Goal: Check status

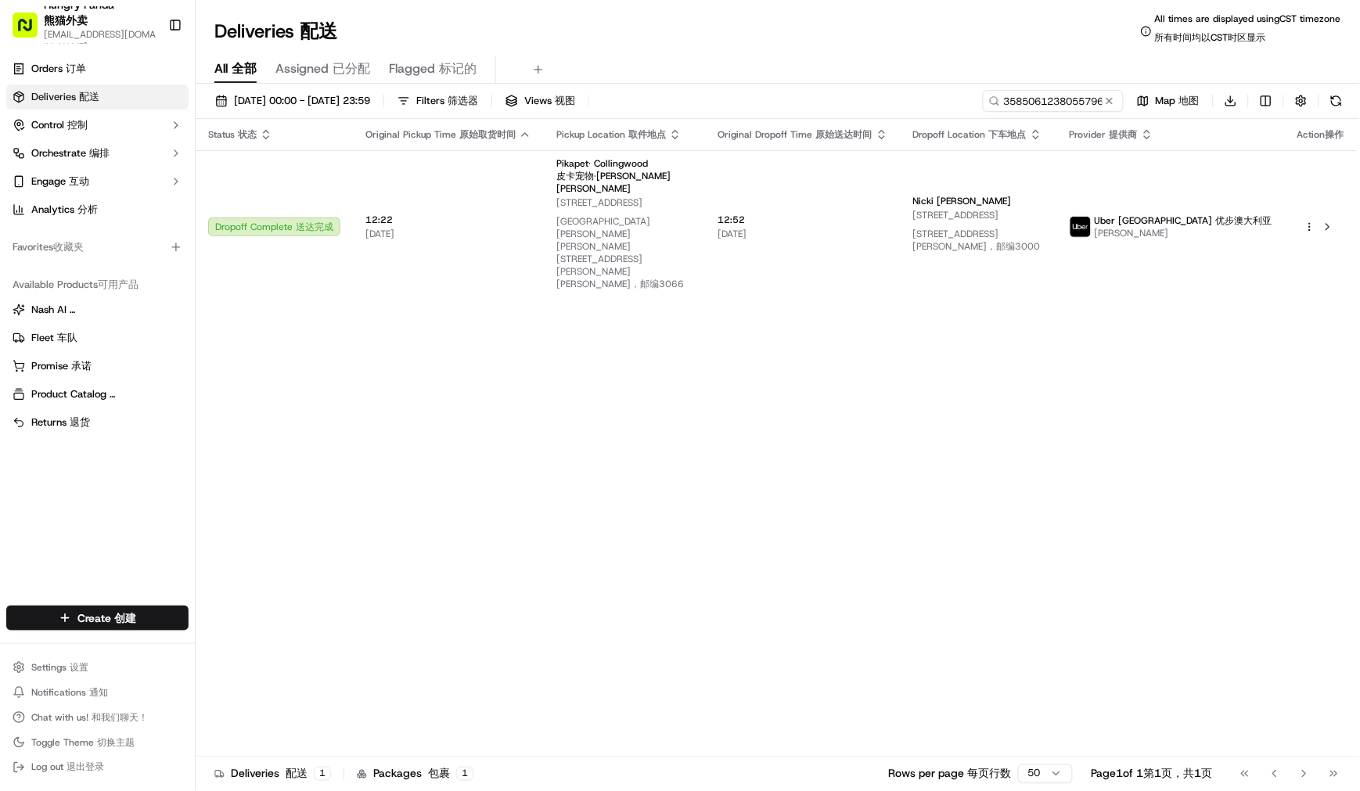
type input "3585061238055796552151"
click at [775, 34] on div "Deliveries Deliveries 配送 All times are displayed using CST timezone All times a…" at bounding box center [778, 32] width 1164 height 38
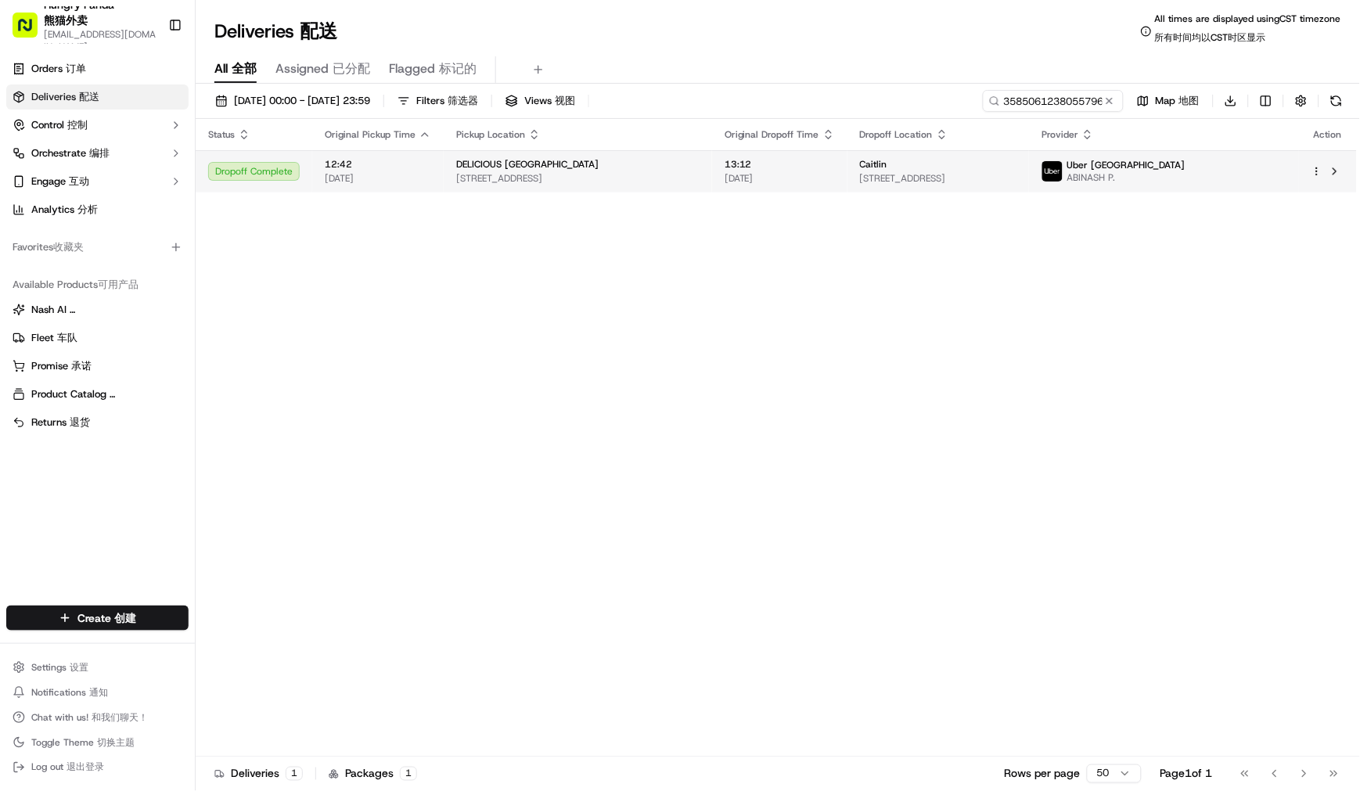
click at [731, 169] on td "13:12 17/09/2025" at bounding box center [779, 171] width 135 height 42
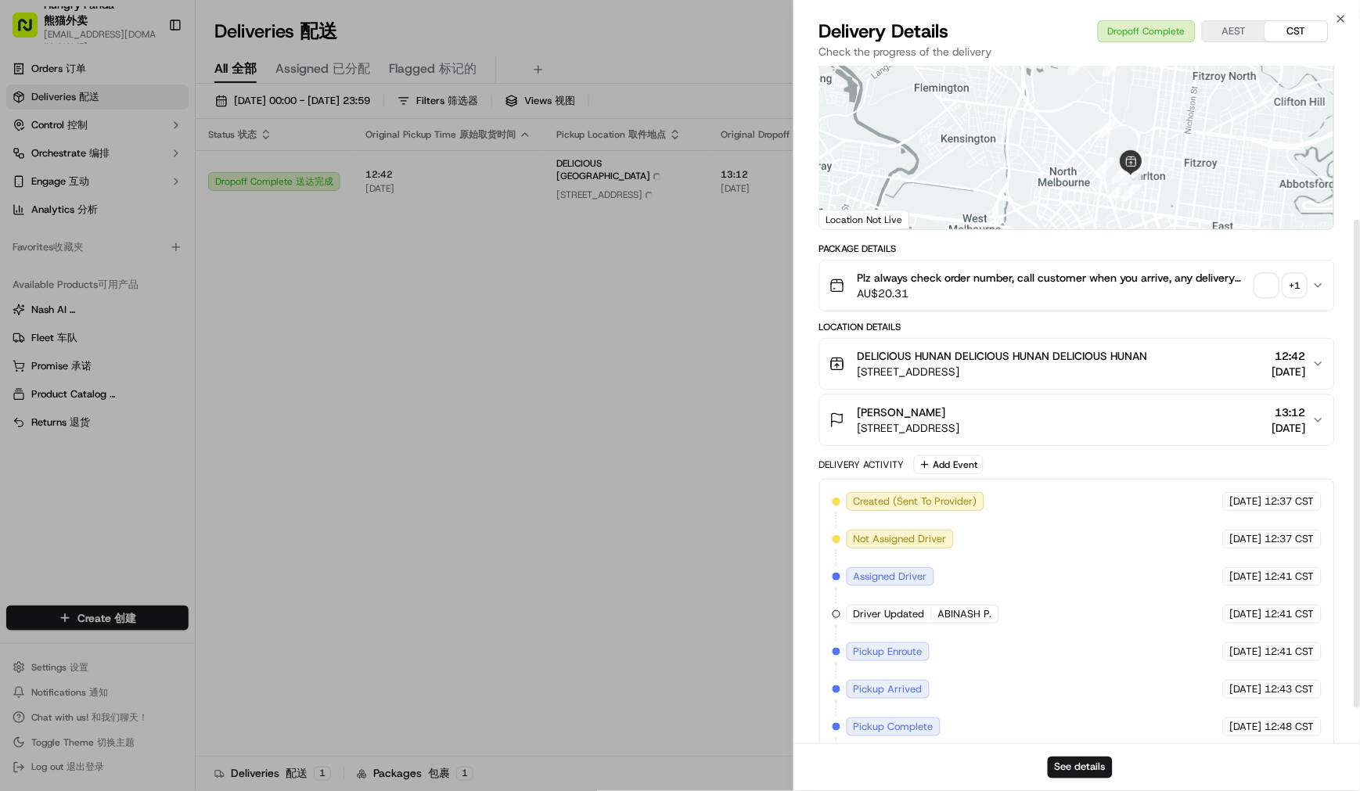
scroll to position [261, 0]
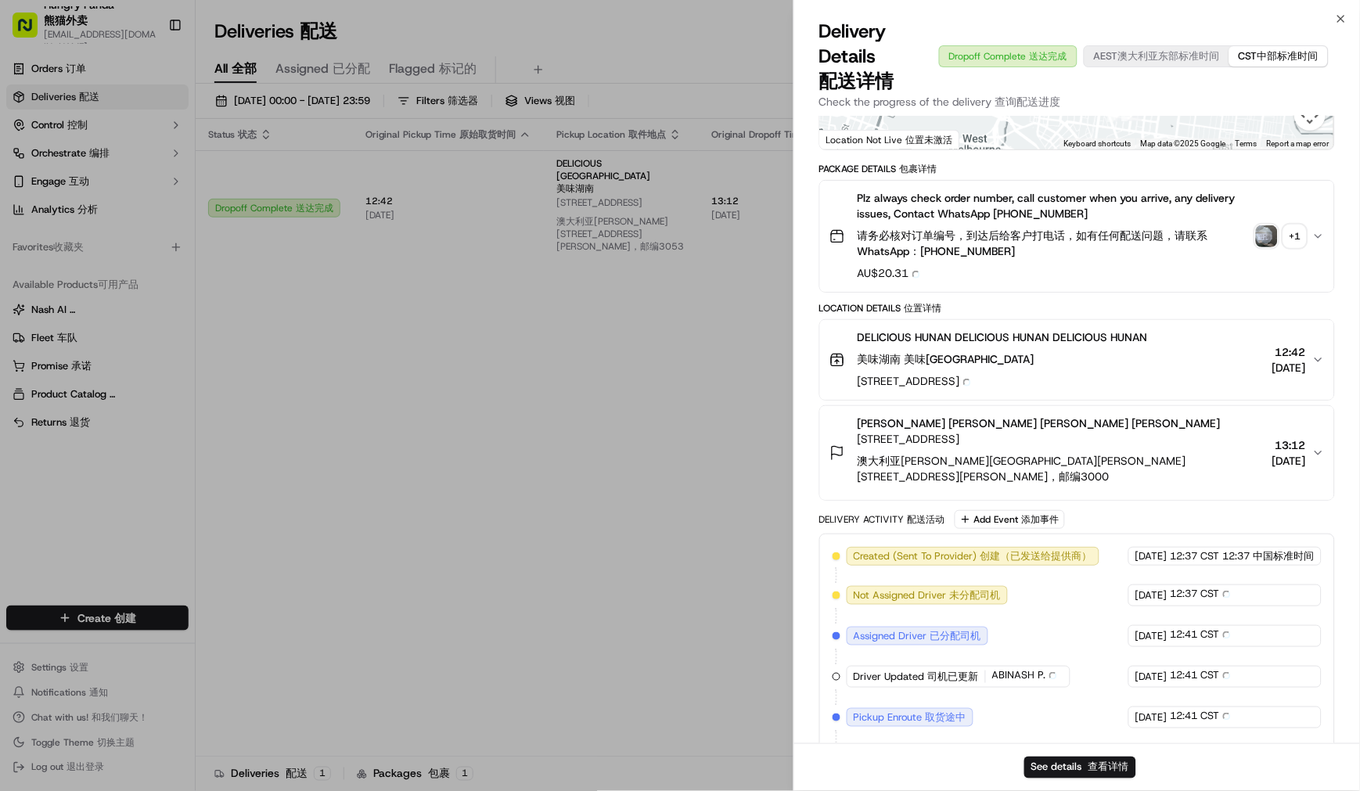
click at [1272, 230] on img "button" at bounding box center [1267, 236] width 22 height 22
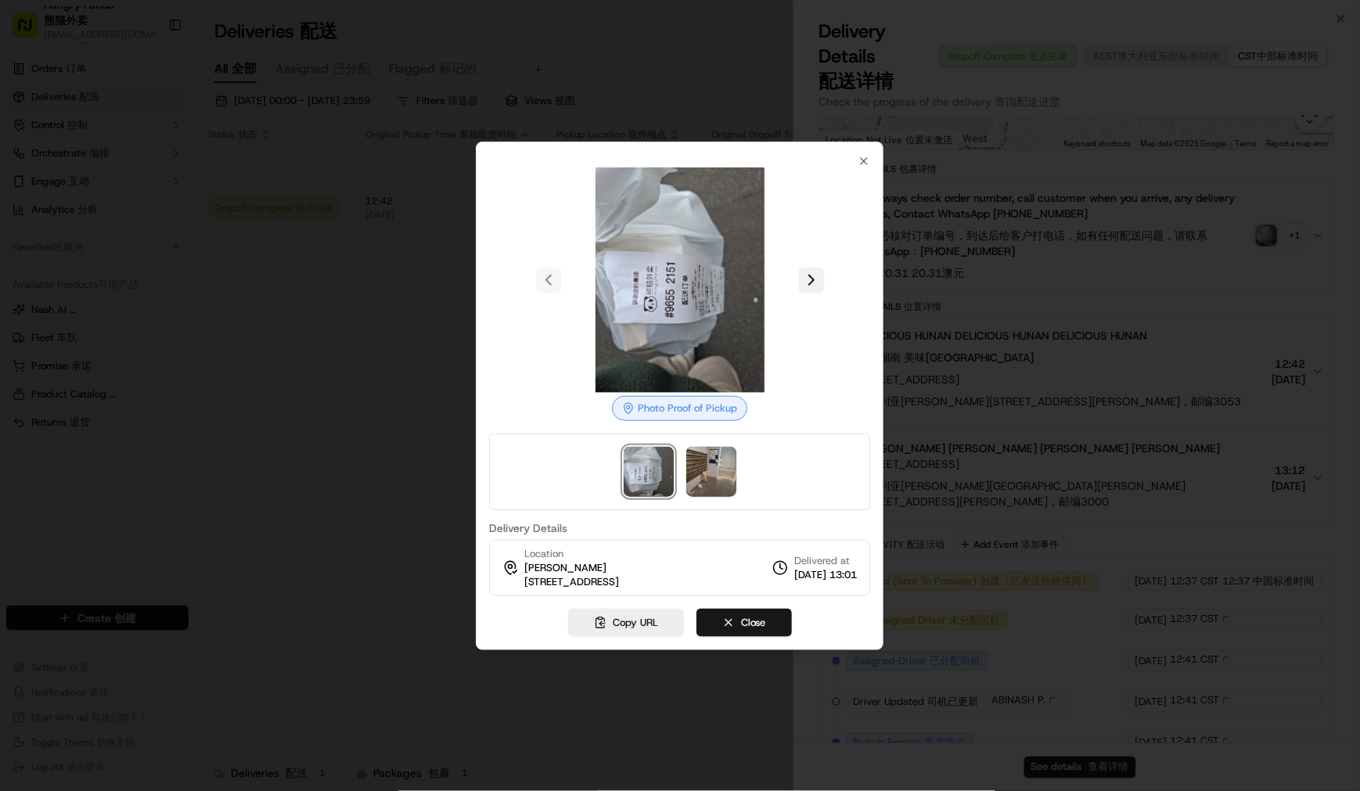
click at [820, 268] on button at bounding box center [811, 280] width 25 height 25
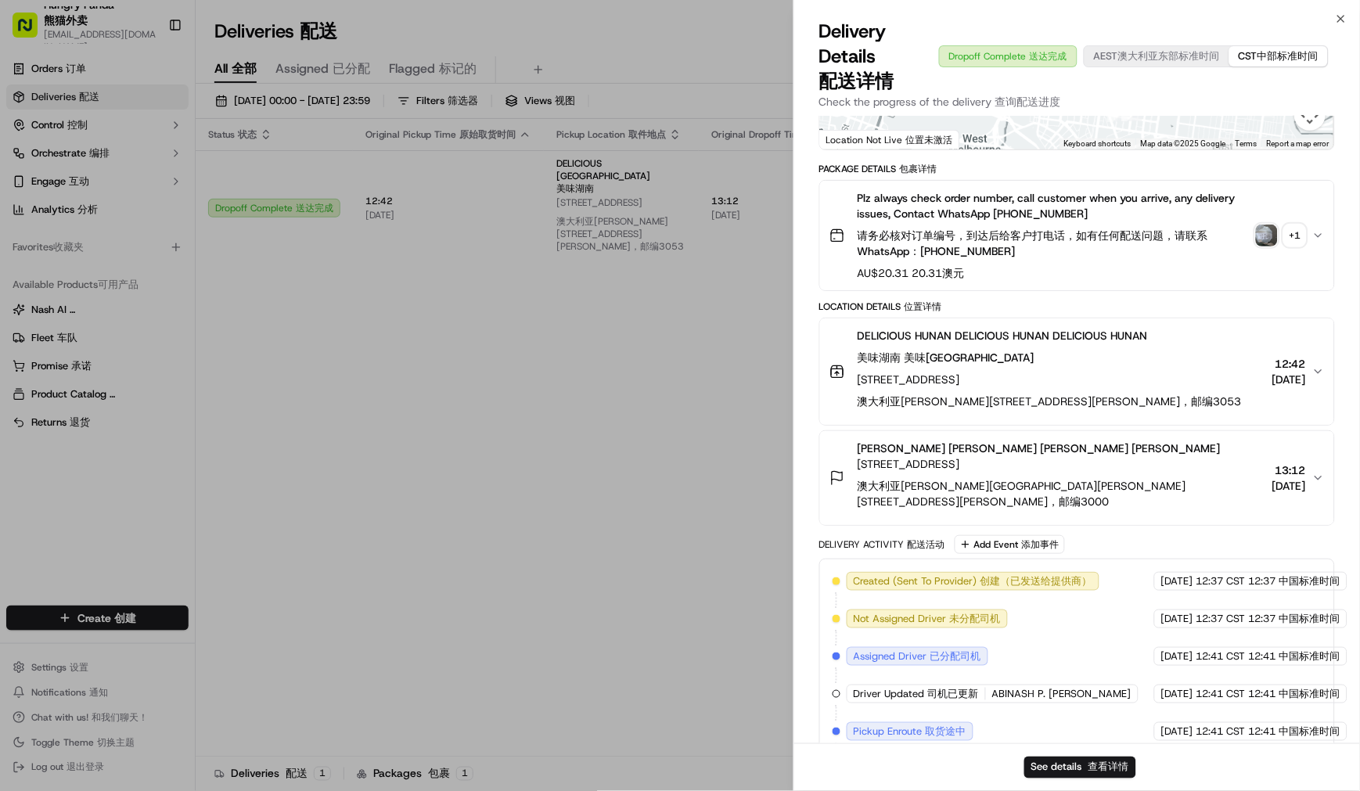
drag, startPoint x: 638, startPoint y: 768, endPoint x: 469, endPoint y: 620, distance: 225.1
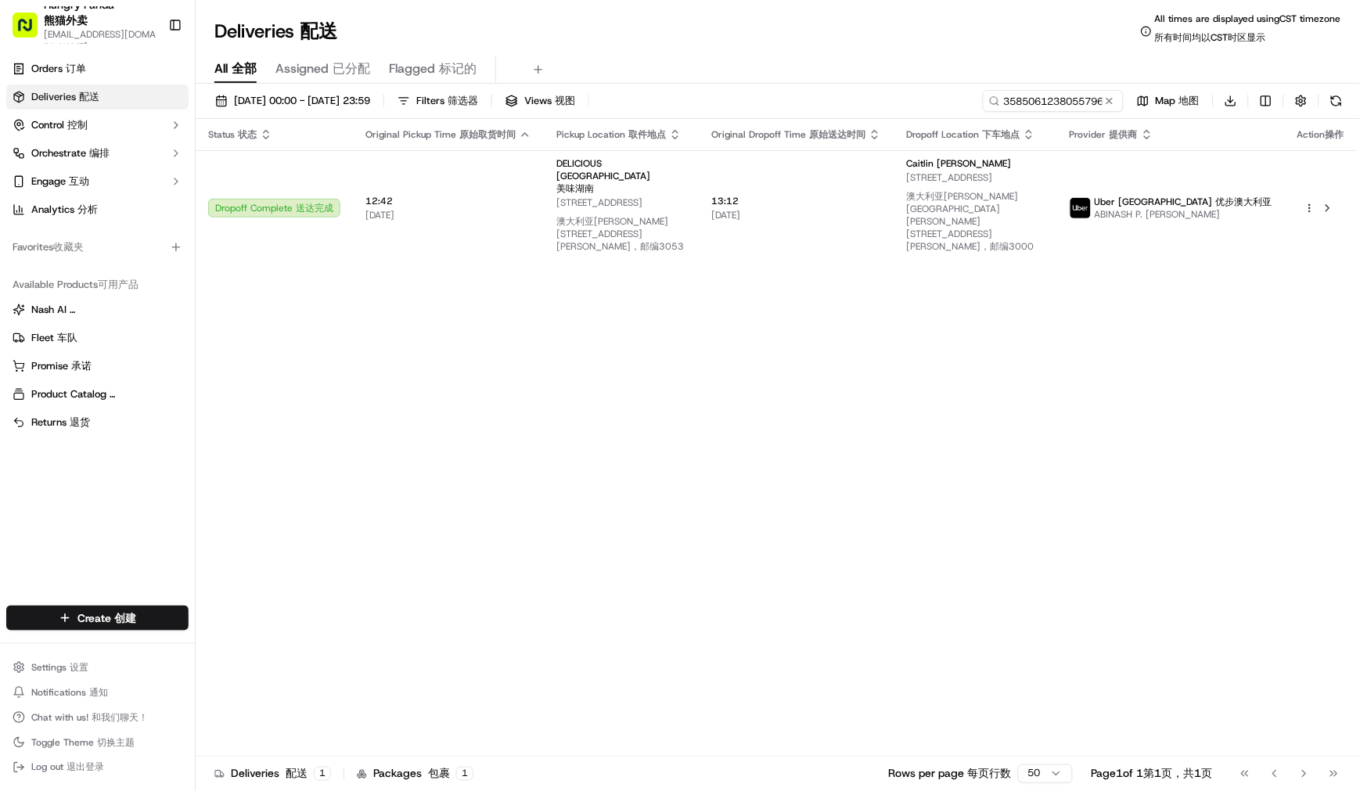
click at [573, 358] on div "Status Status 状态 Original Pickup Time Original Pickup Time 原始取货时间 Pickup Locati…" at bounding box center [776, 444] width 1161 height 650
click at [1033, 94] on input "3585061238055796552151" at bounding box center [1030, 101] width 188 height 22
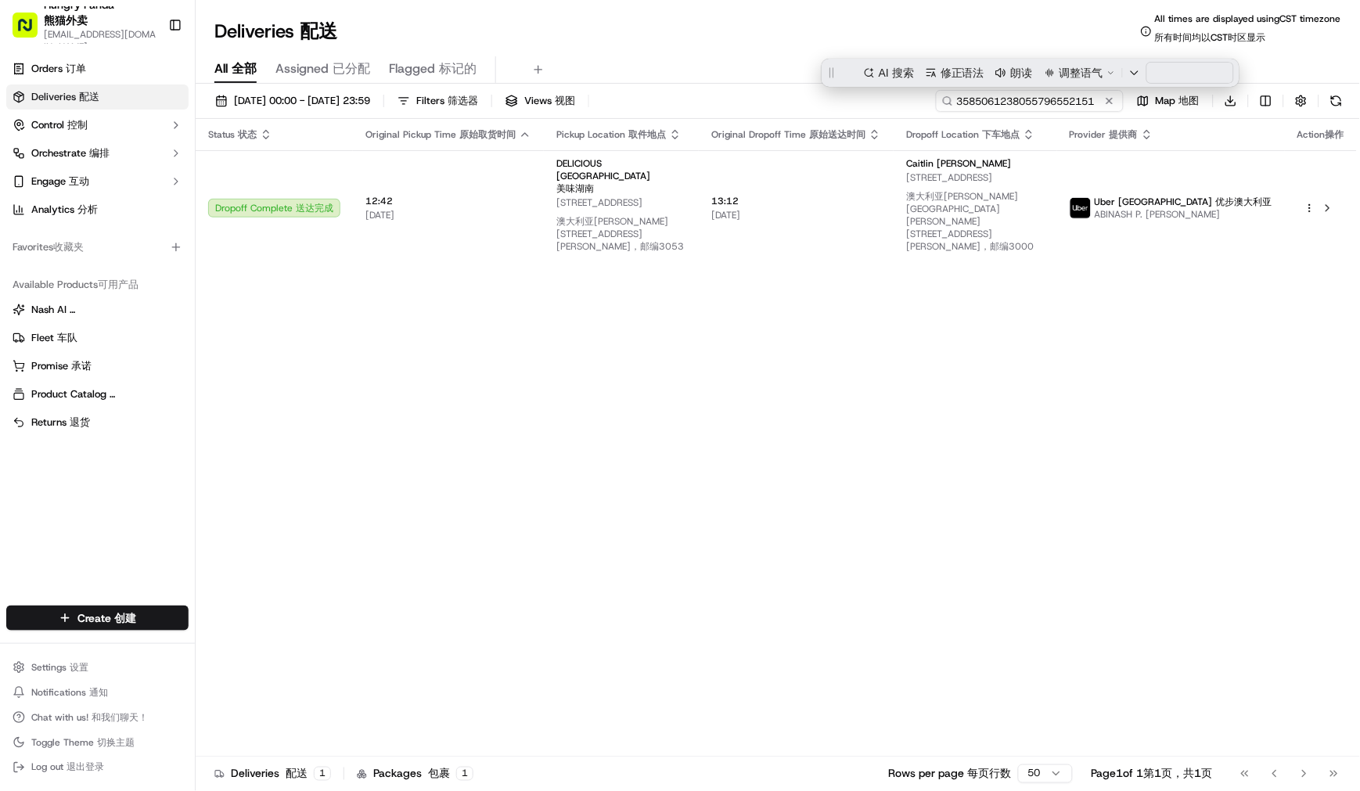
paste input "#### 第三方责任退款通知： 订单号：【3585061238055796552151】 平台：【HP】 城市：【墨尔本】 责任方：【平台】 问题类型：【司机…"
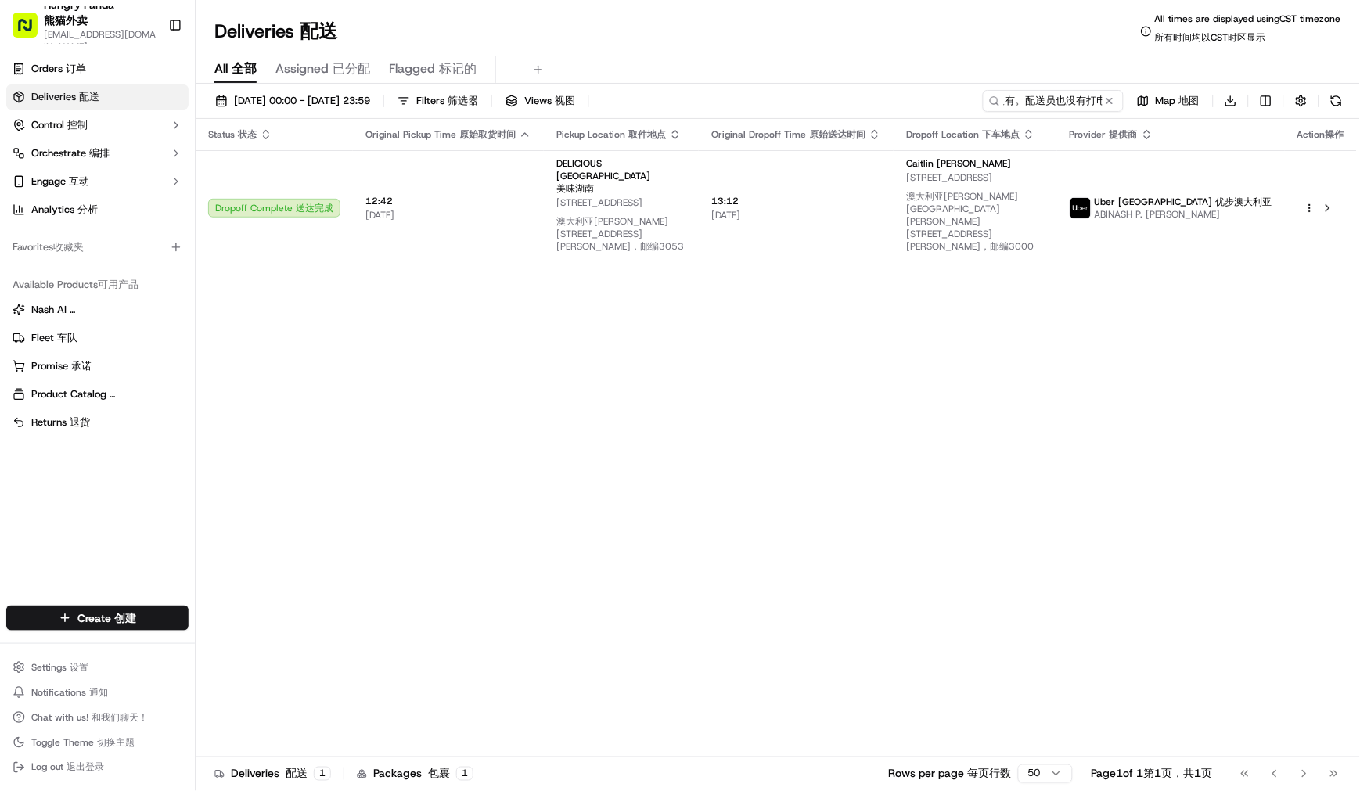
scroll to position [0, 0]
click at [778, 77] on div "All All 全部 Assigned Assigned 已分配 Flagged Flagged 标记的" at bounding box center [778, 69] width 1164 height 27
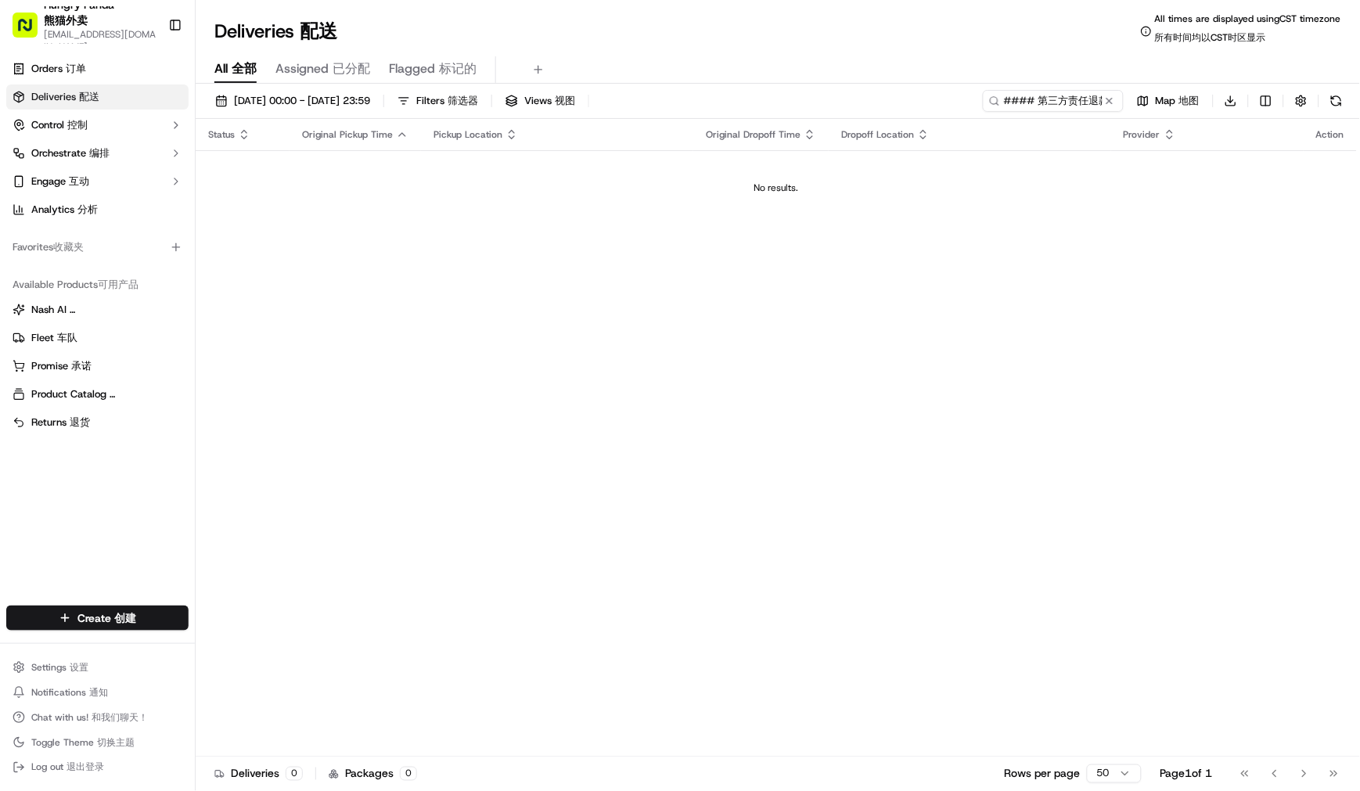
click at [1109, 270] on div "Status Original Pickup Time Pickup Location Original Dropoff Time Dropoff Locat…" at bounding box center [776, 444] width 1161 height 650
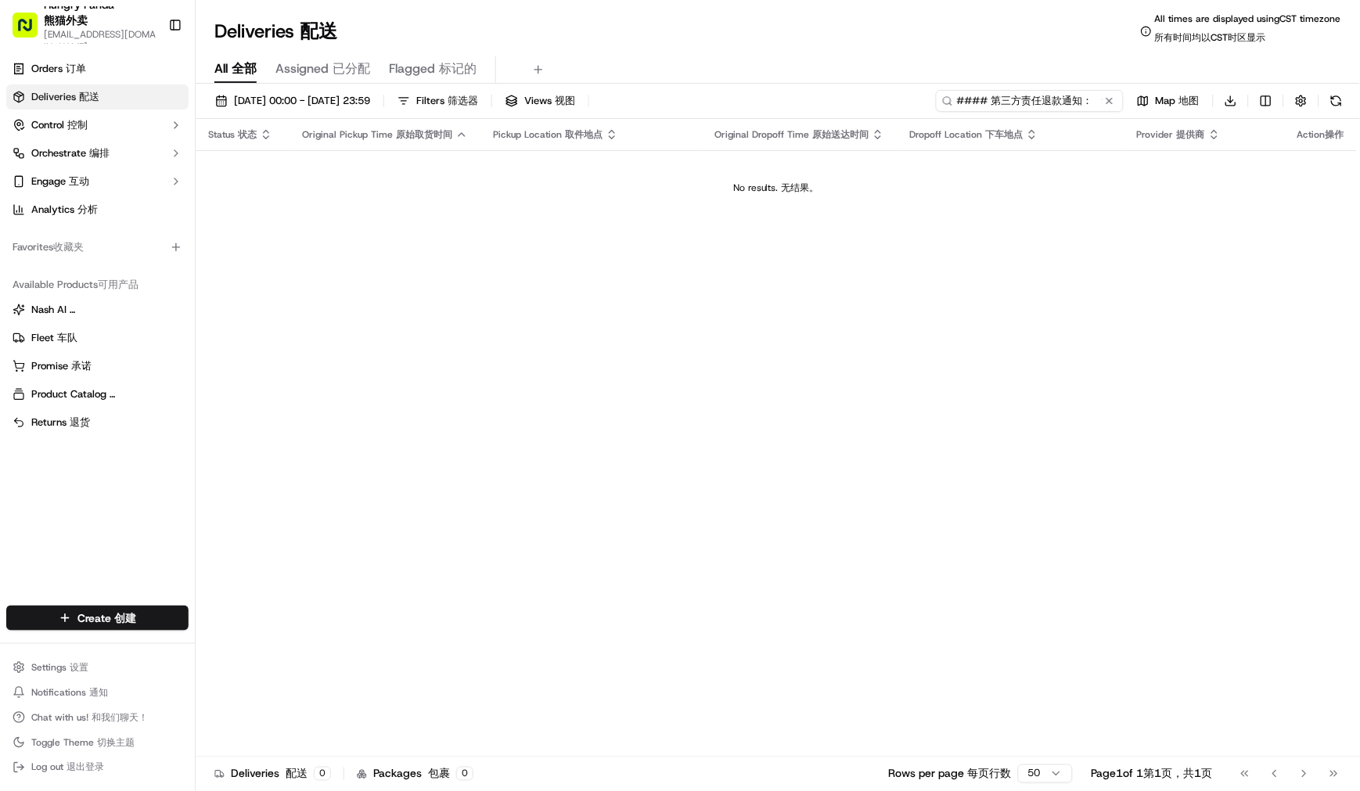
click at [1028, 91] on input "#### 第三方责任退款通知： 订单号：【3585061238055796552151】 平台：【HP】 城市：【墨尔本】 责任方：【平台】 问题类型：【司机…" at bounding box center [1030, 101] width 188 height 22
click at [1028, 90] on input "#### 第三方责任退款通知： 订单号：【3585061238055796552151】 平台：【HP】 城市：【墨尔本】 责任方：【平台】 问题类型：【司机…" at bounding box center [1030, 101] width 188 height 22
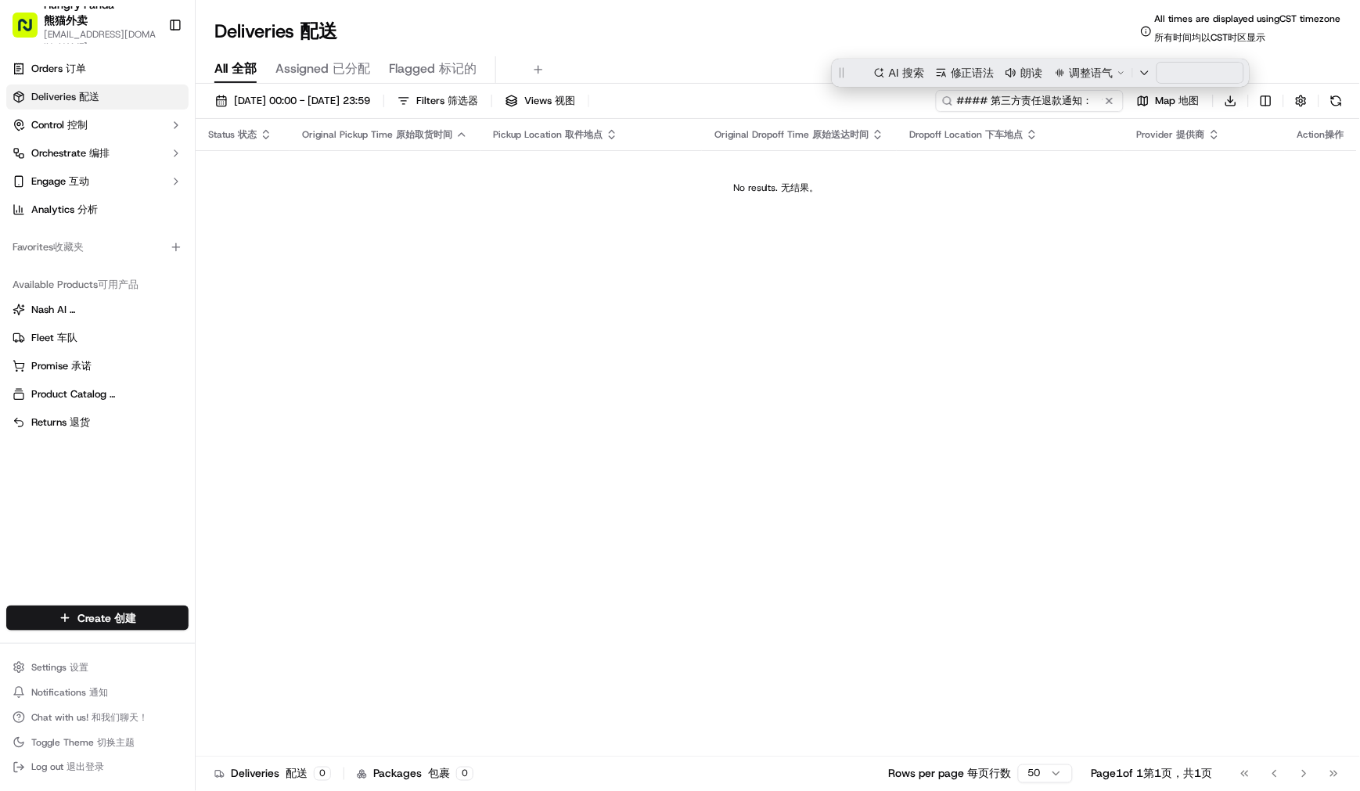
paste input "678806287895378594267"
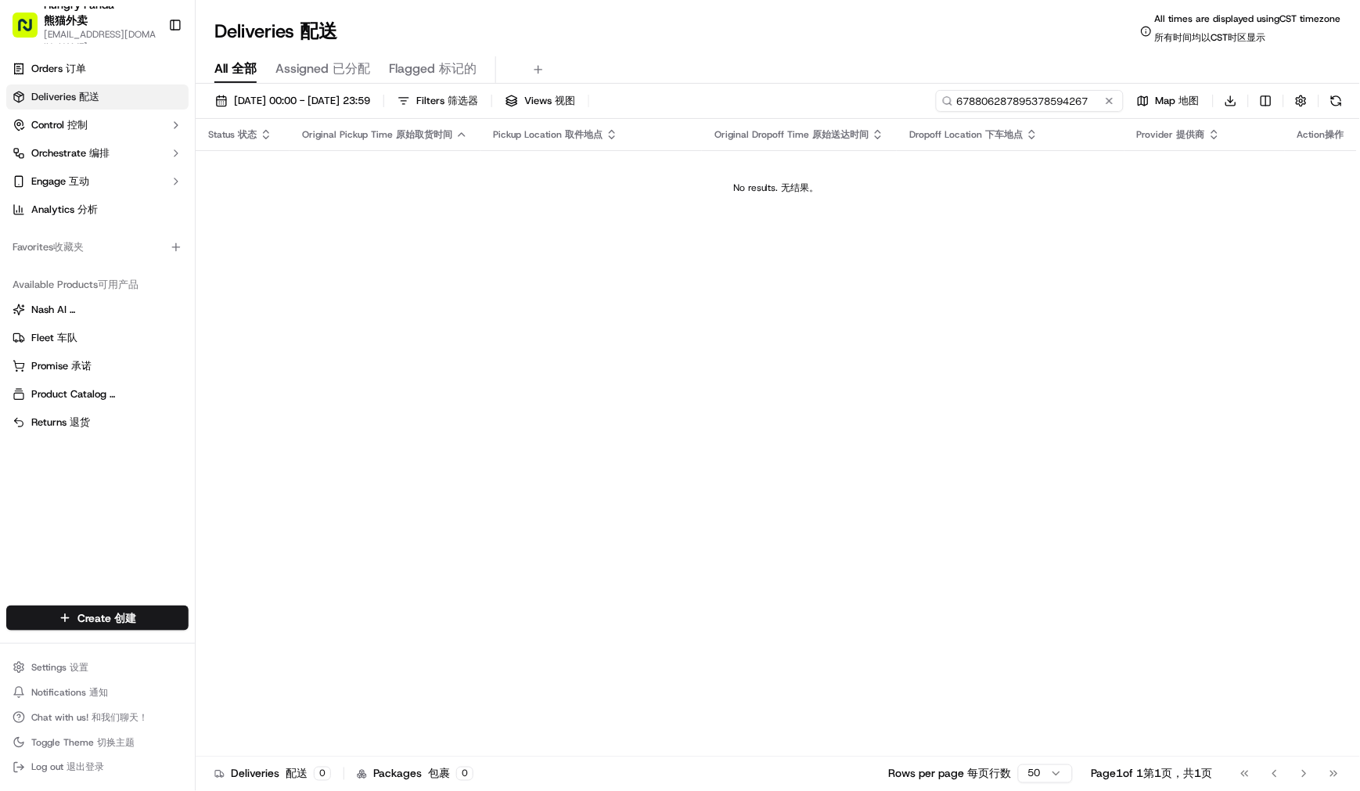
type input "678806287895378594267"
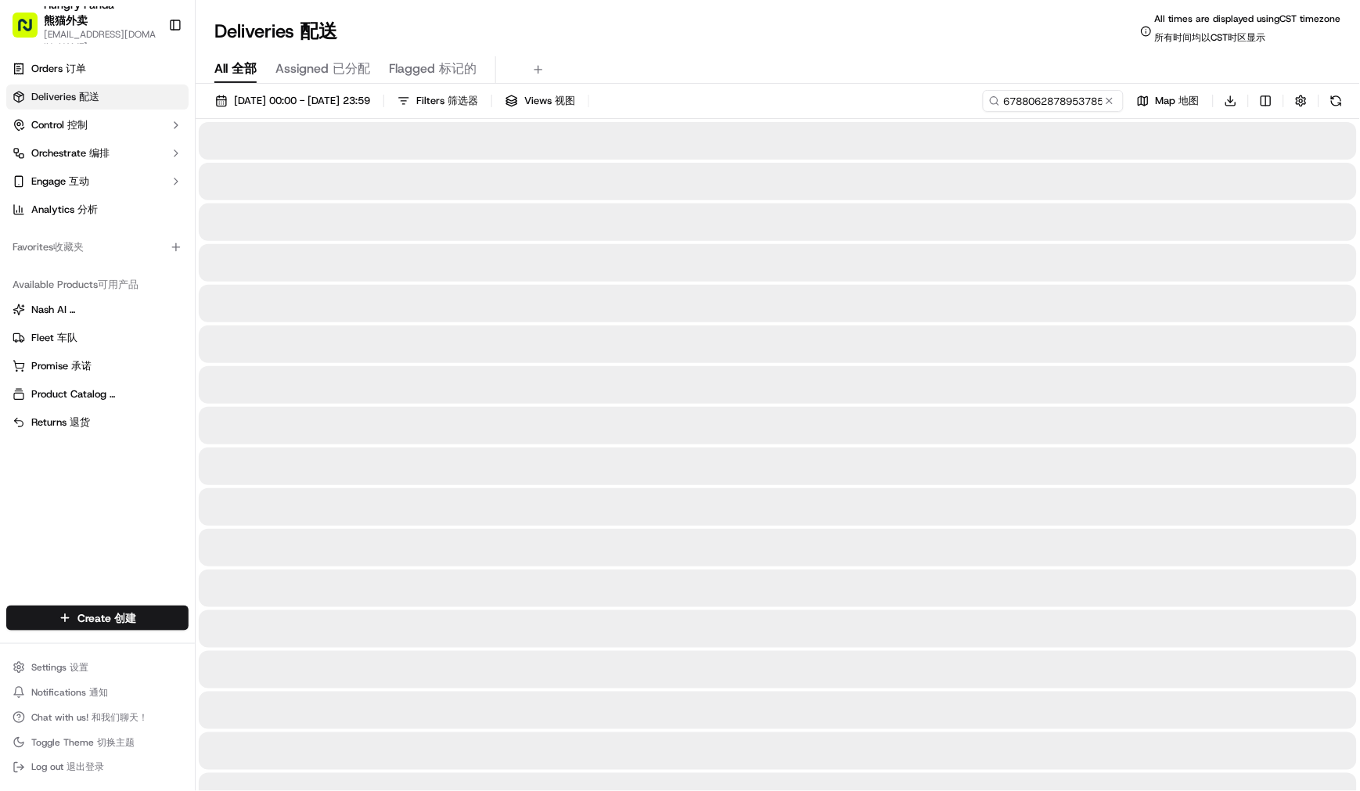
click at [928, 27] on div "Deliveries Deliveries 配送 All times are displayed using CST timezone All times a…" at bounding box center [778, 32] width 1164 height 38
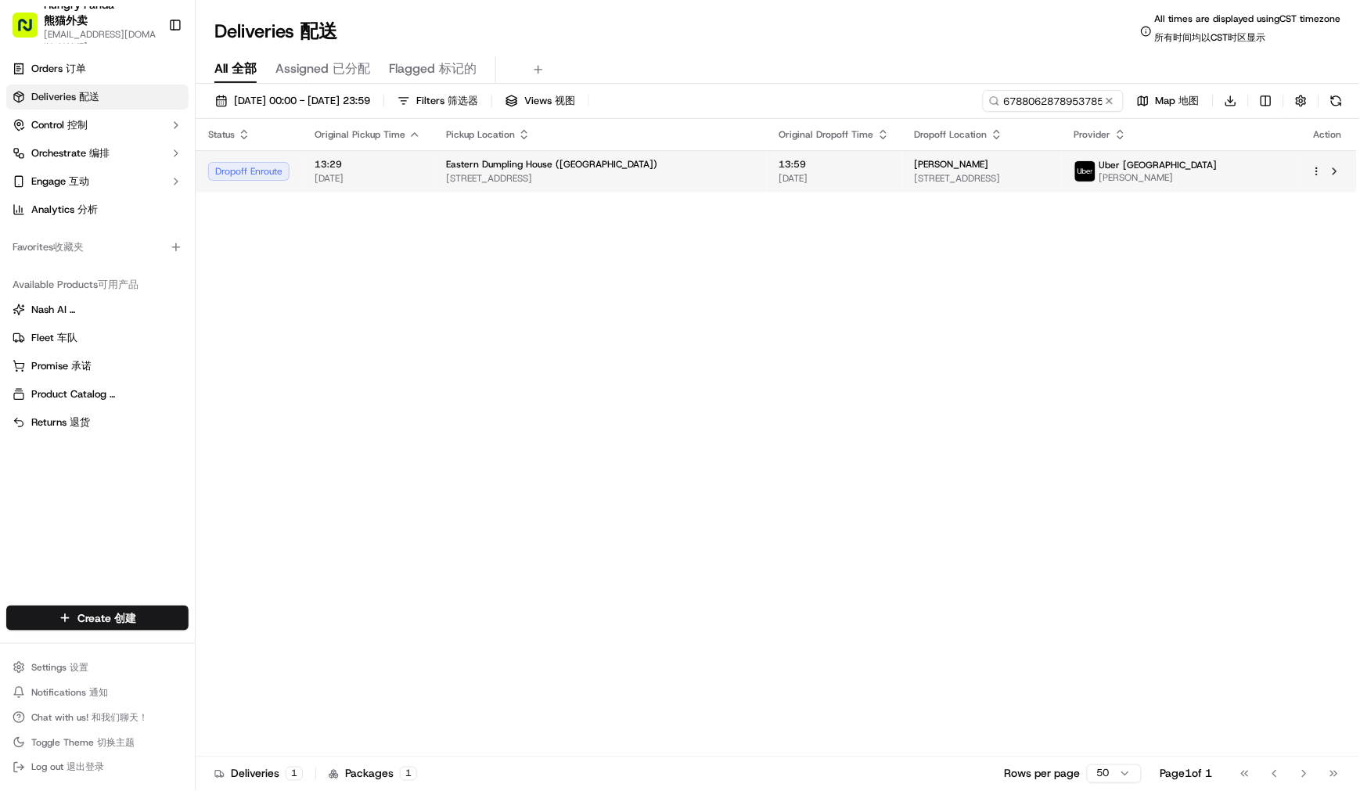
click at [859, 171] on td "13:59 17/09/2025" at bounding box center [834, 171] width 135 height 42
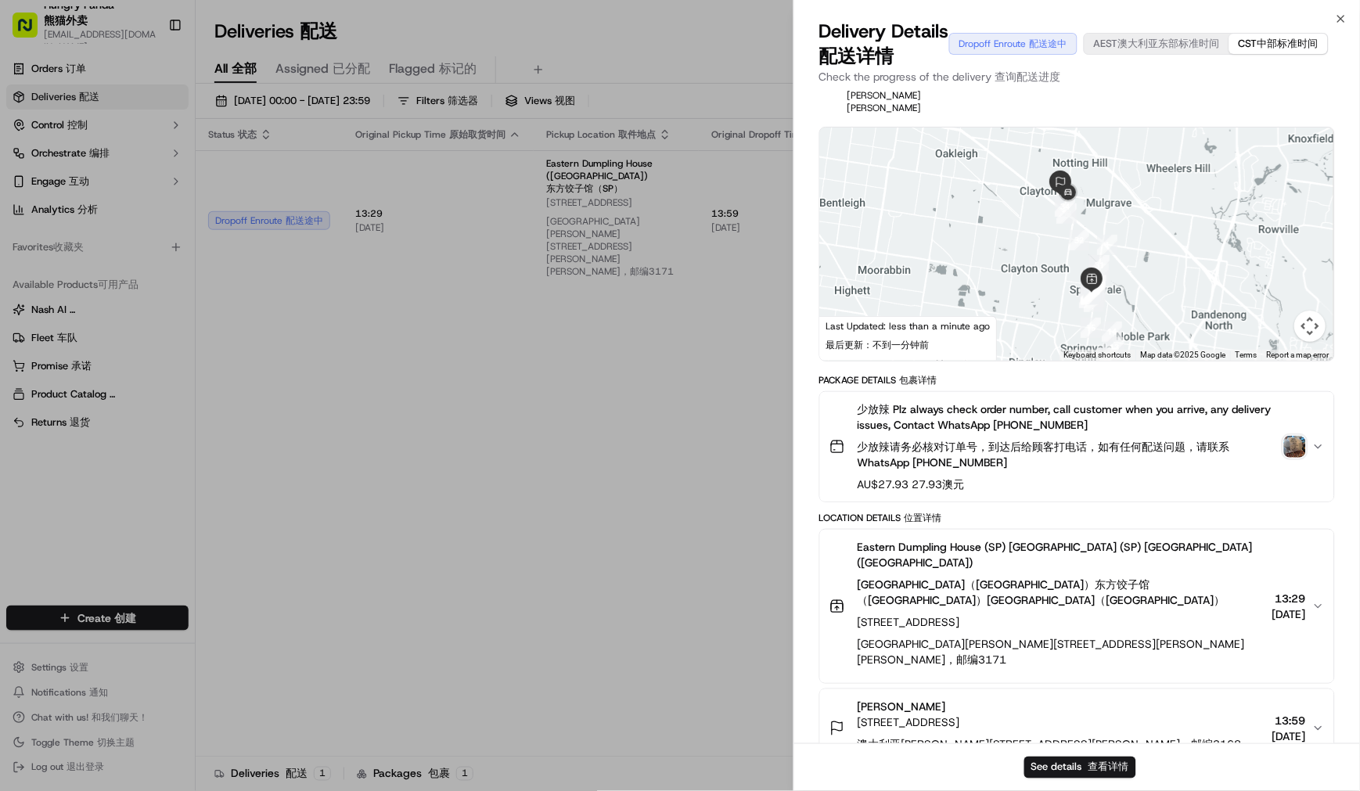
scroll to position [87, 0]
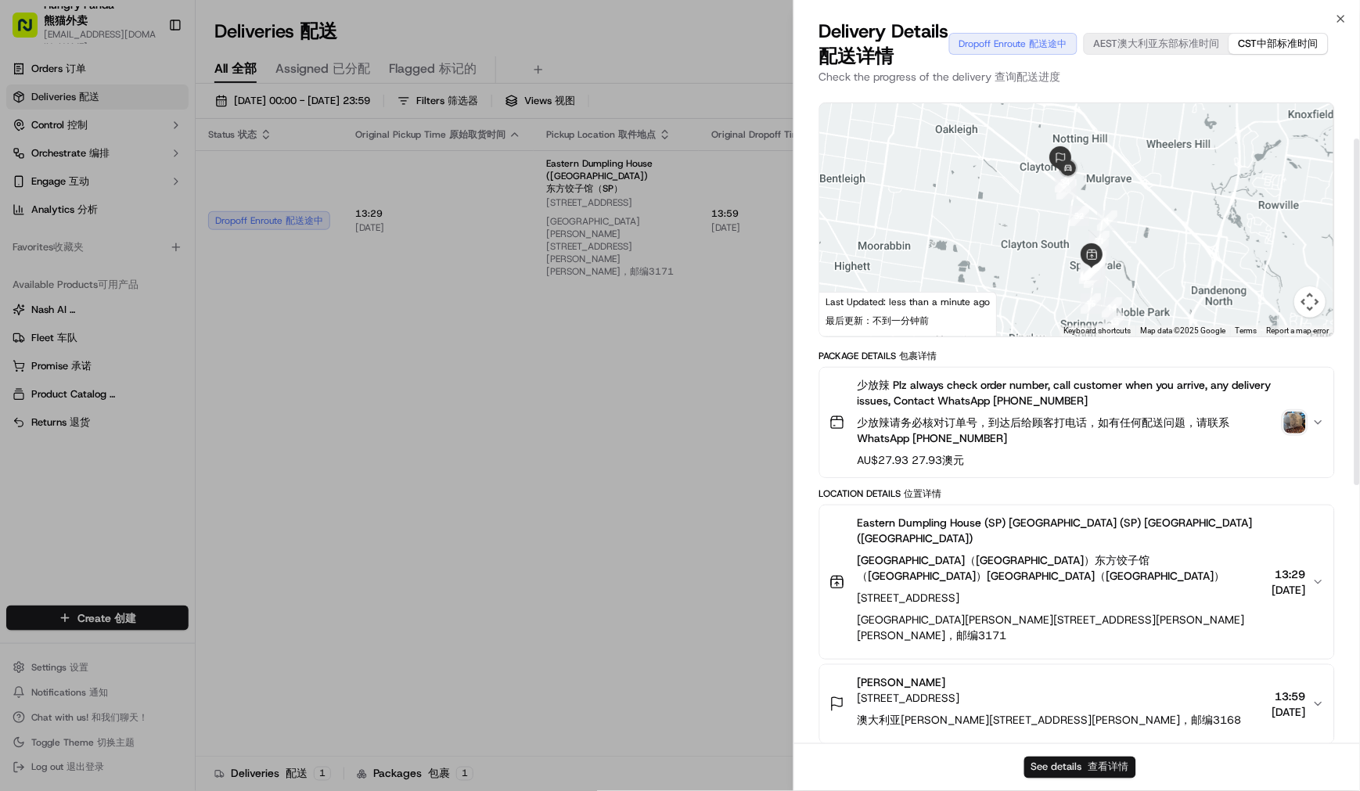
click at [1084, 759] on button "See details See details 查看详情" at bounding box center [1080, 768] width 112 height 22
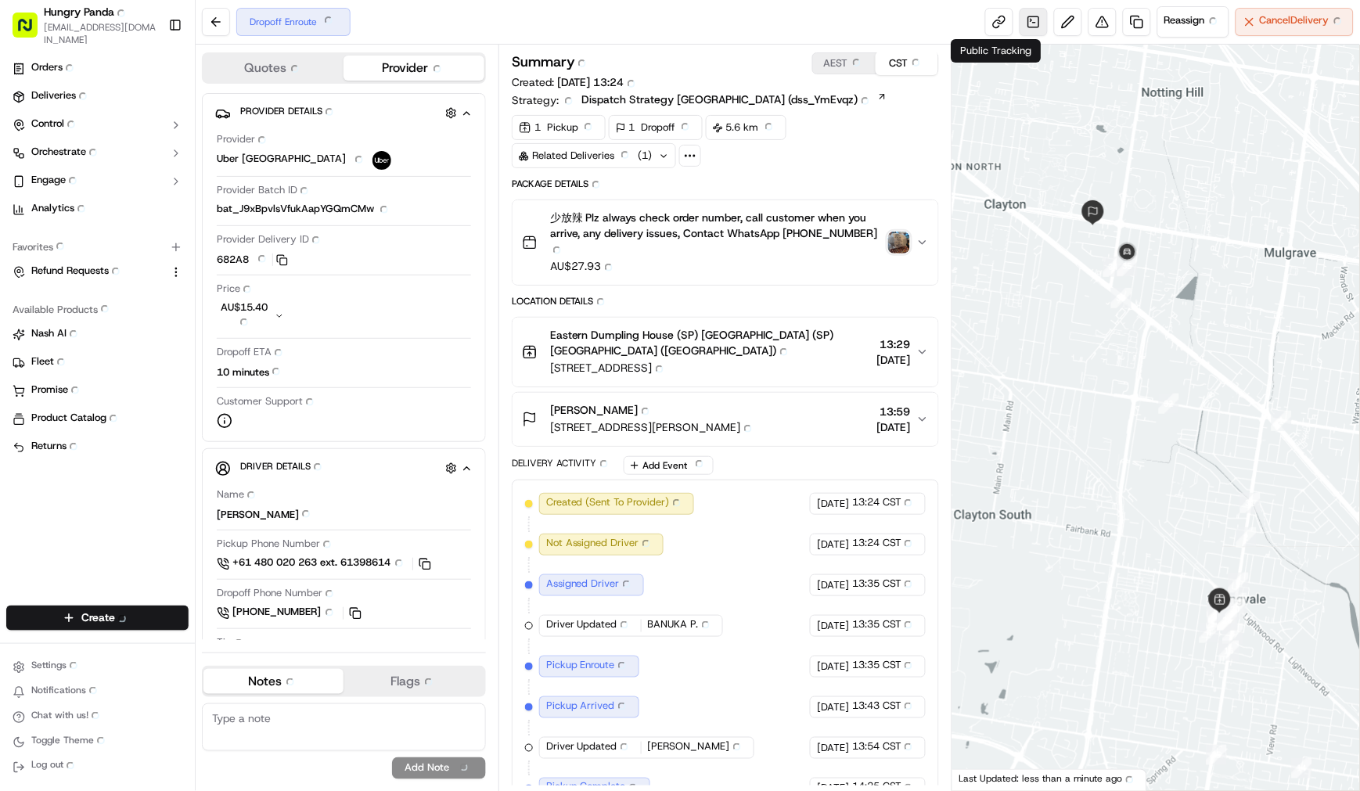
click at [1037, 16] on link at bounding box center [1033, 22] width 28 height 28
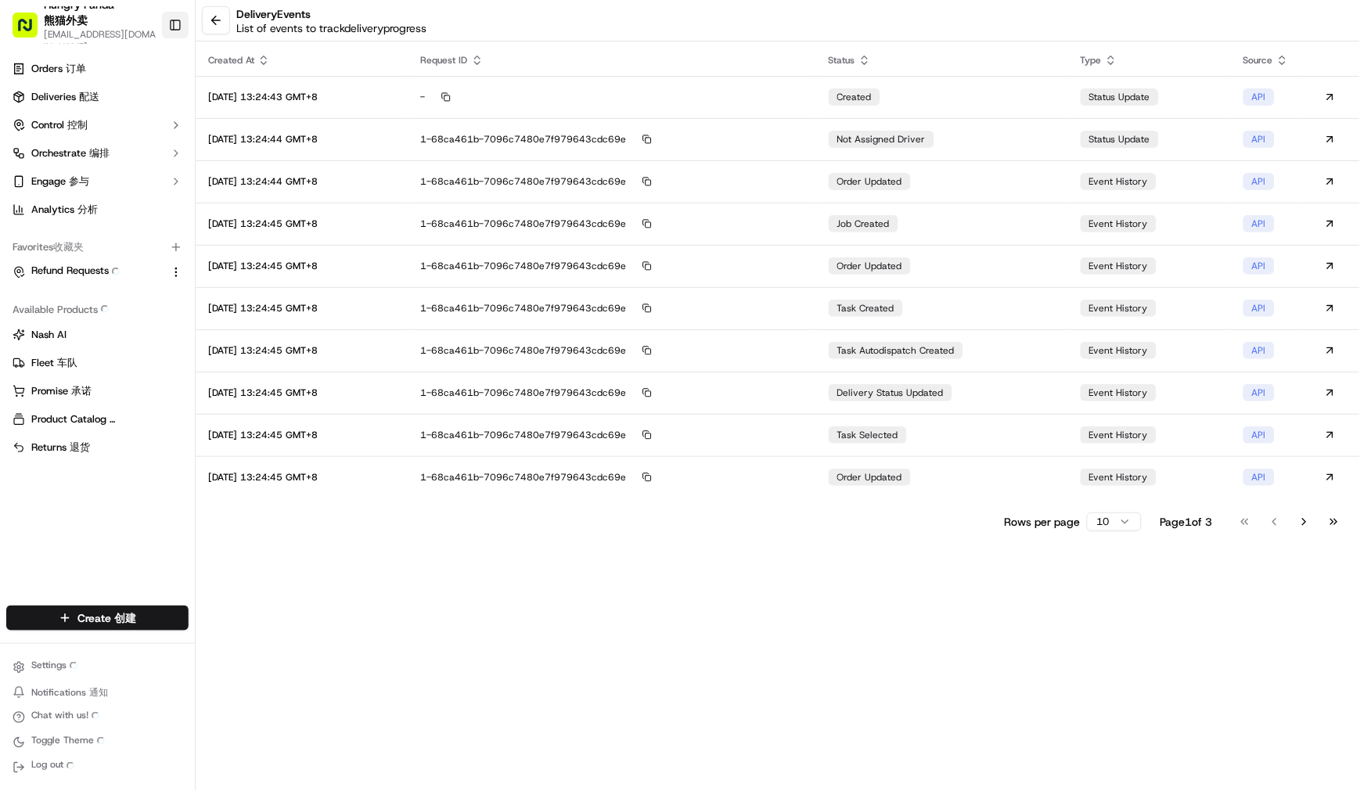
click at [175, 23] on button "Toggle Sidebar Toggle Sidebar" at bounding box center [175, 25] width 27 height 27
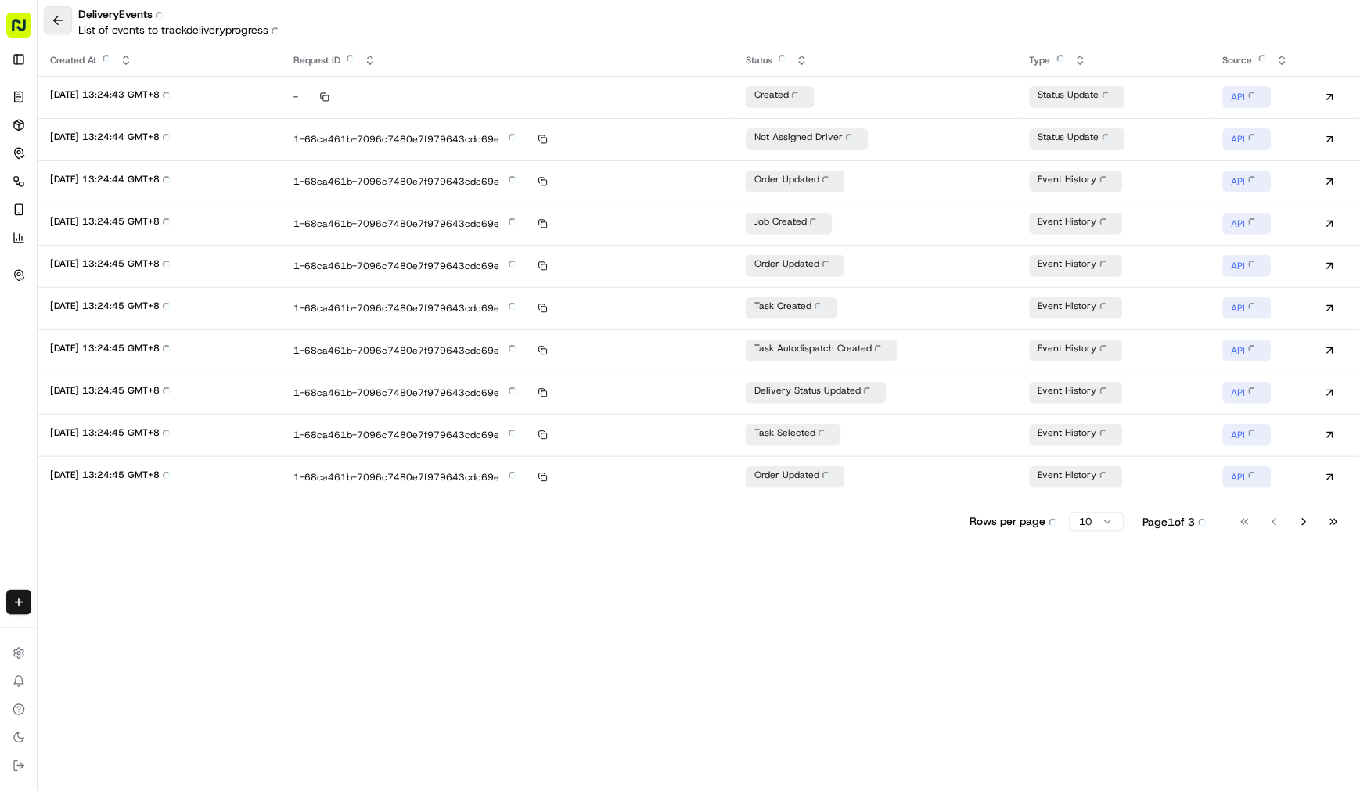
click at [63, 26] on button at bounding box center [58, 20] width 28 height 28
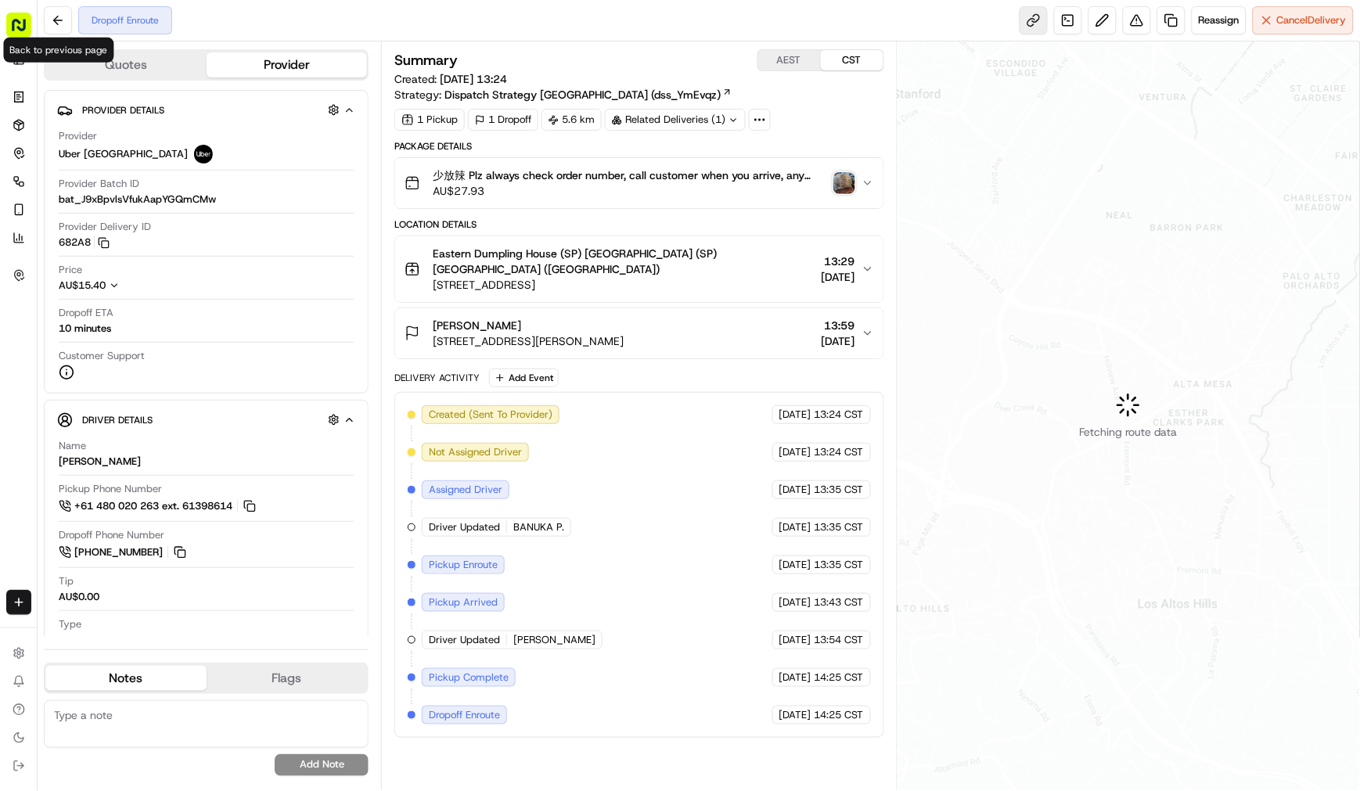
click at [1019, 23] on link at bounding box center [1033, 20] width 28 height 28
